Goal: Information Seeking & Learning: Learn about a topic

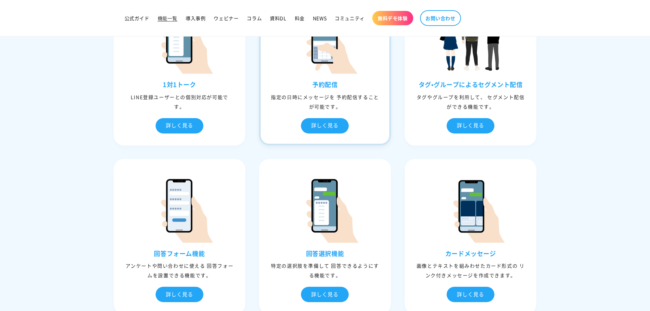
scroll to position [375, 0]
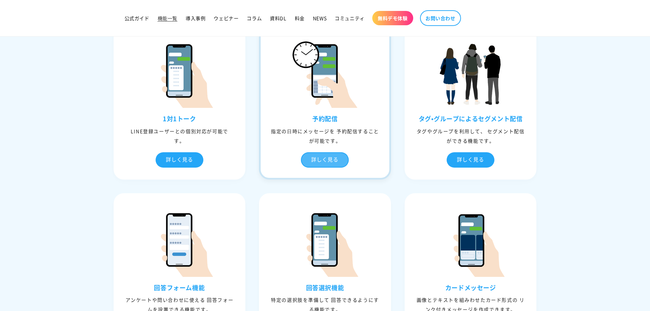
click at [344, 158] on div "詳しく見る" at bounding box center [325, 159] width 48 height 15
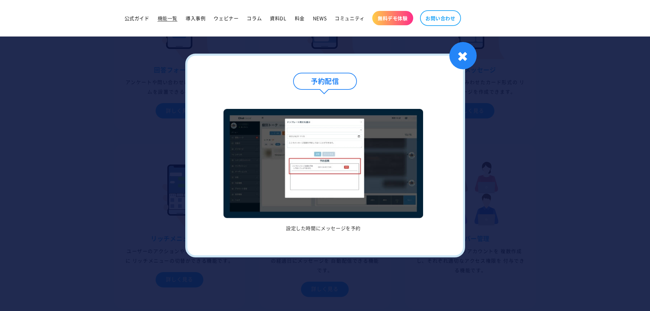
scroll to position [648, 0]
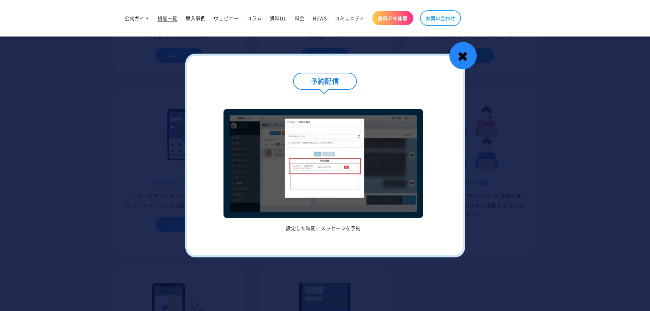
click at [472, 62] on div "✖" at bounding box center [462, 55] width 27 height 27
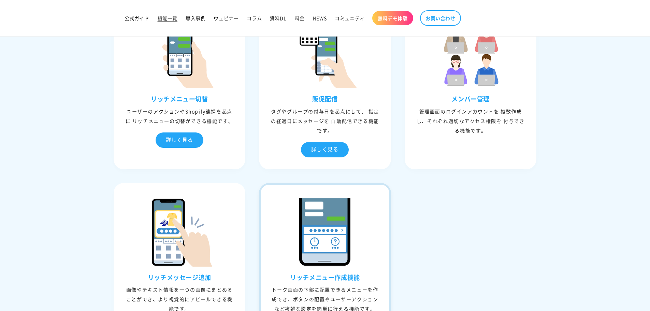
scroll to position [682, 0]
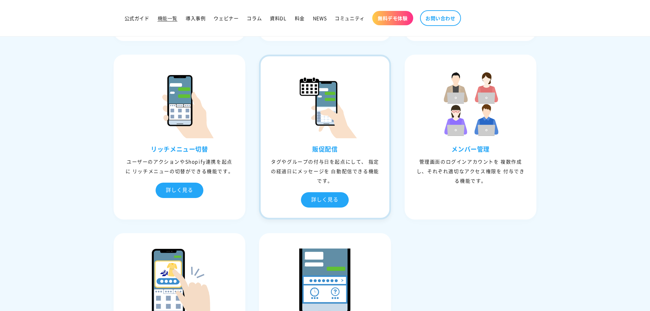
click at [341, 162] on div "タグやグループの付与⽇を起点にして、 指定の経過⽇にメッセージを ⾃動配信できる機能です。" at bounding box center [324, 170] width 129 height 29
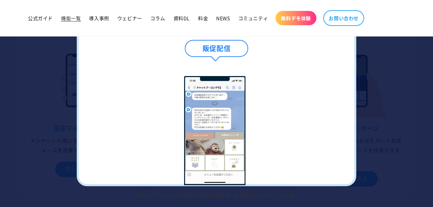
scroll to position [511, 0]
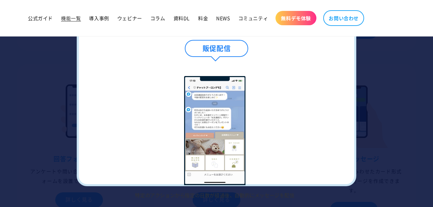
click at [90, 154] on div "販促配信 特定のアクションから指定の日数が経過後、自動的にメッセージを配信 1 / / 1 ✖" at bounding box center [217, 104] width 280 height 166
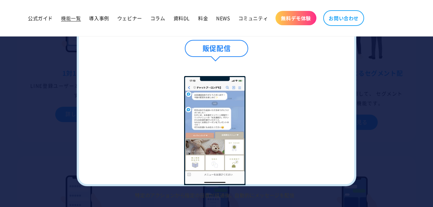
scroll to position [329, 0]
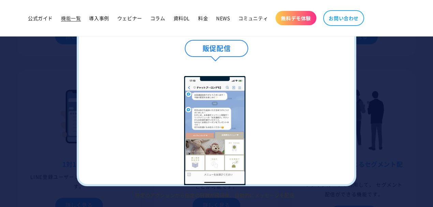
click at [361, 103] on div at bounding box center [216, 103] width 433 height 207
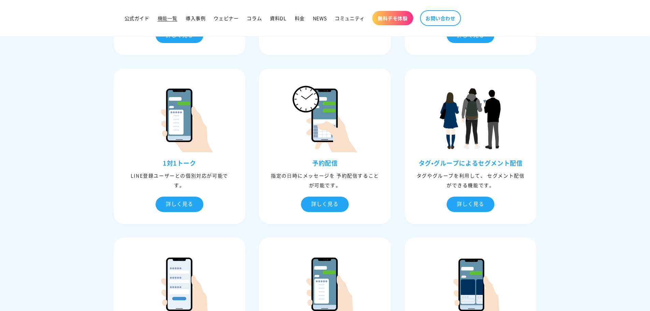
scroll to position [331, 0]
click at [577, 190] on section "01 CS&マーケティング機能 これらの機能を使⽤することでユーザーの顧客ロイヤリティの向上、コミュニケーション強化などを実現することができます。 ⾃動応答 …" at bounding box center [325, 288] width 650 height 931
